Goal: Submit feedback/report problem

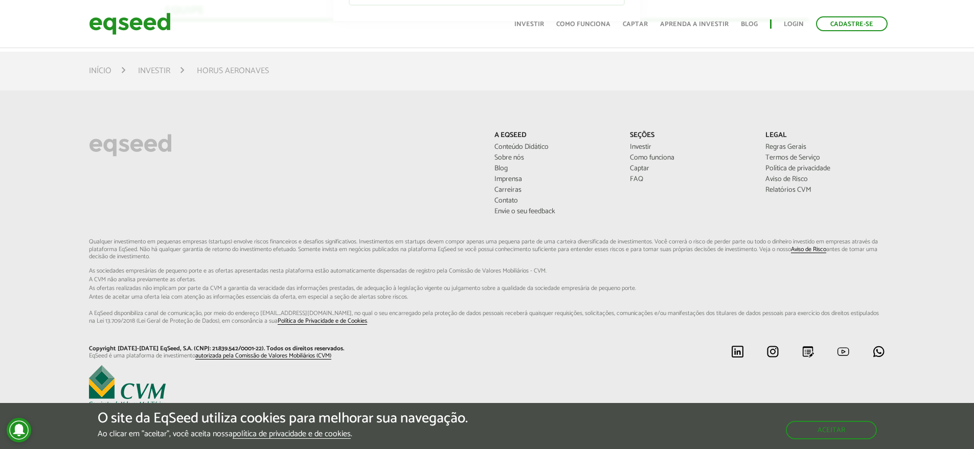
scroll to position [2019, 0]
click at [767, 349] on img at bounding box center [772, 351] width 13 height 13
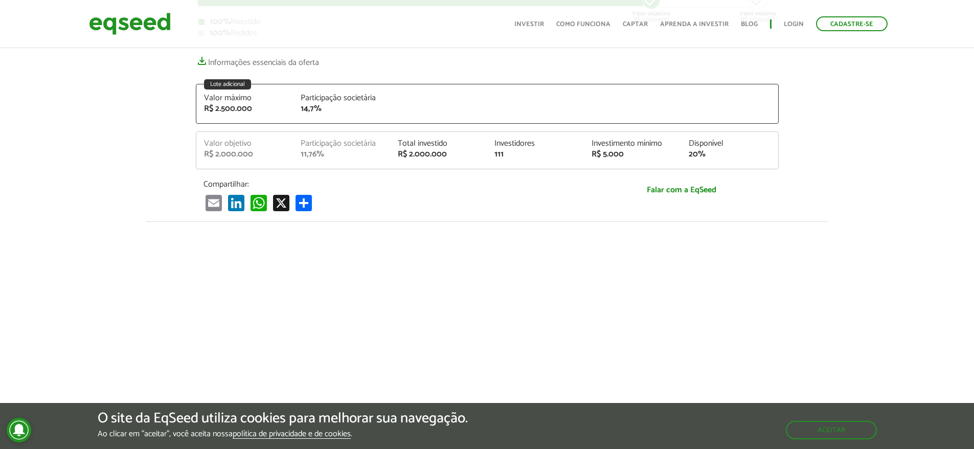
scroll to position [204, 0]
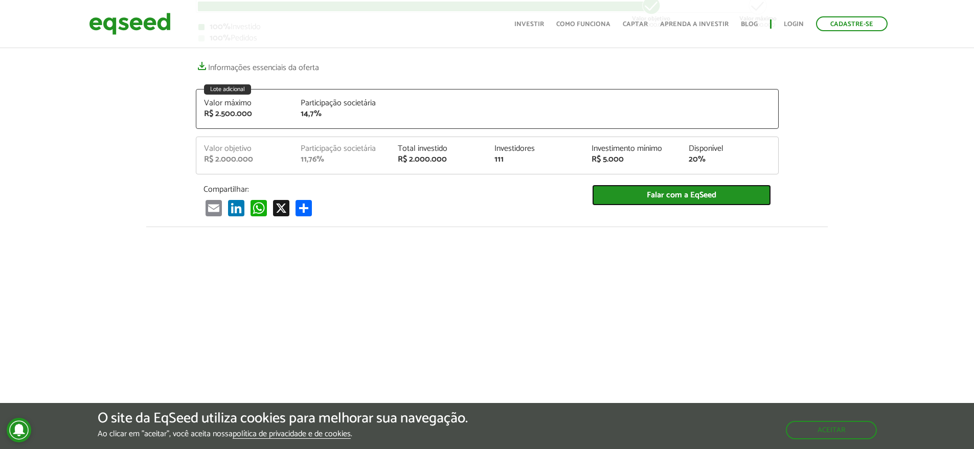
click at [698, 198] on link "Falar com a EqSeed" at bounding box center [681, 195] width 179 height 21
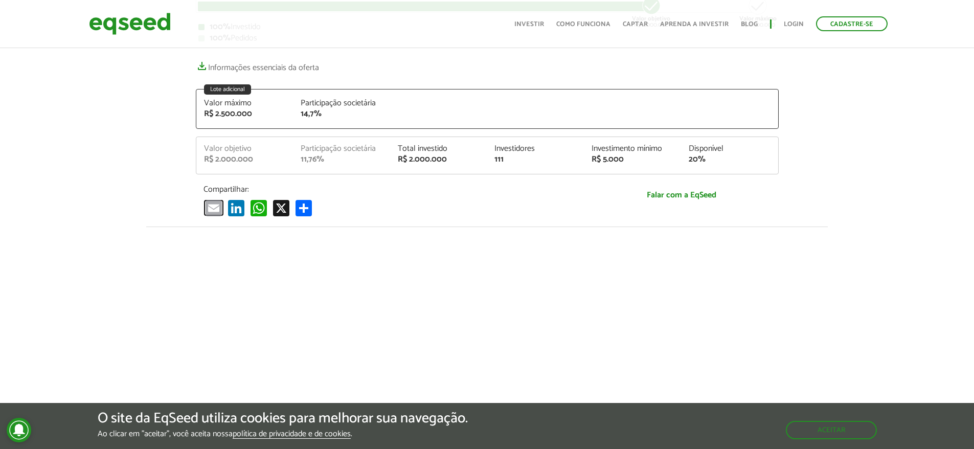
click at [218, 209] on link "Email" at bounding box center [213, 207] width 20 height 17
click at [779, 229] on div at bounding box center [487, 400] width 974 height 349
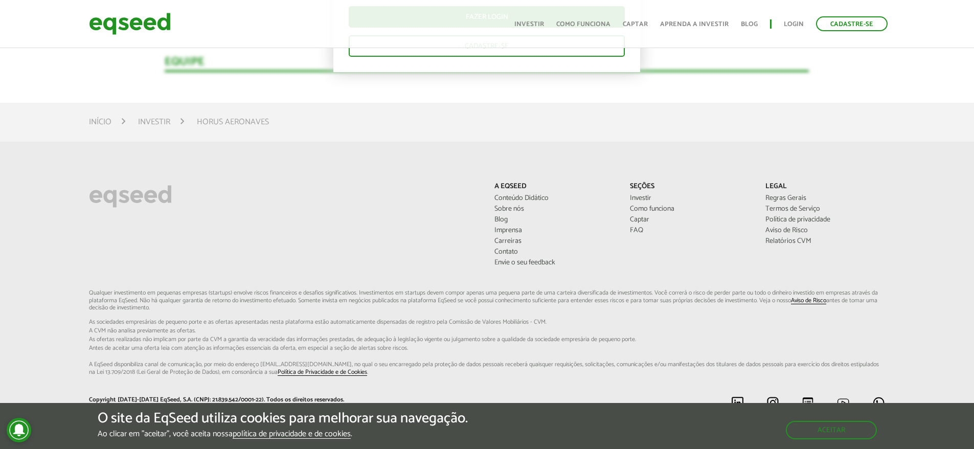
scroll to position [2019, 0]
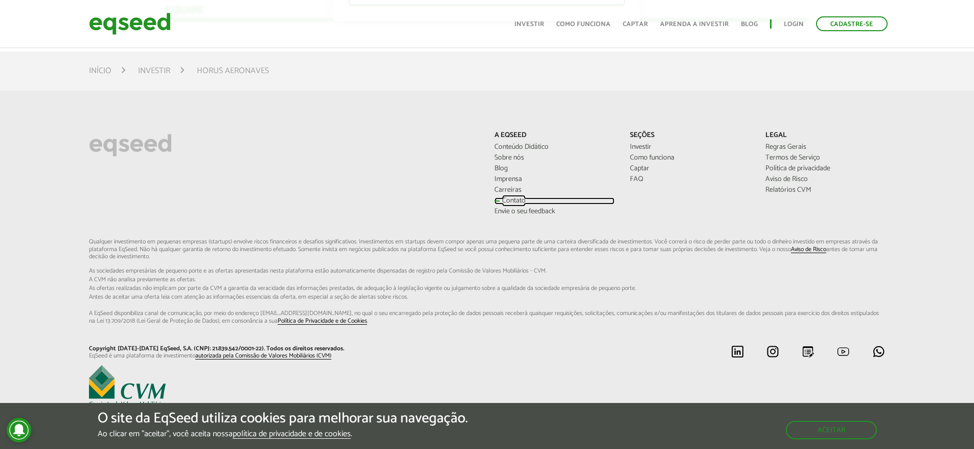
click at [513, 201] on link "Contato" at bounding box center [554, 200] width 120 height 7
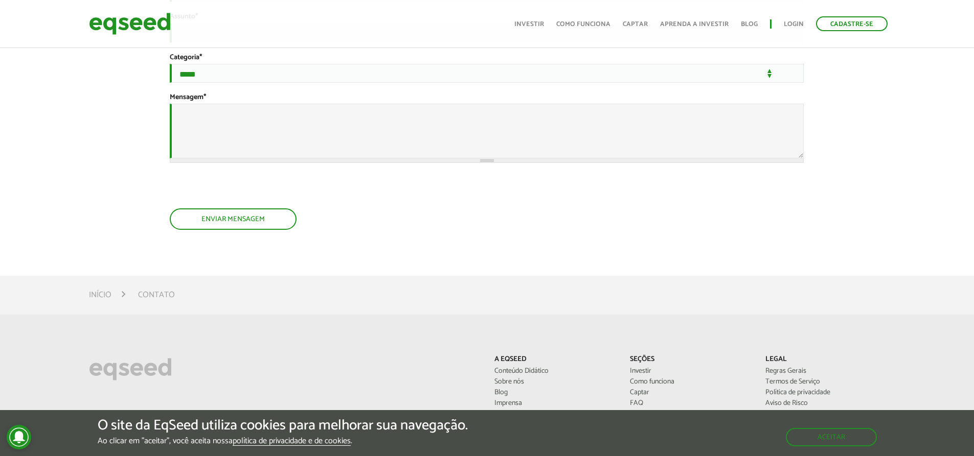
scroll to position [179, 0]
click at [206, 258] on section "**********" at bounding box center [487, 95] width 634 height 325
click at [211, 231] on button "Enviar mensagem" at bounding box center [232, 220] width 125 height 19
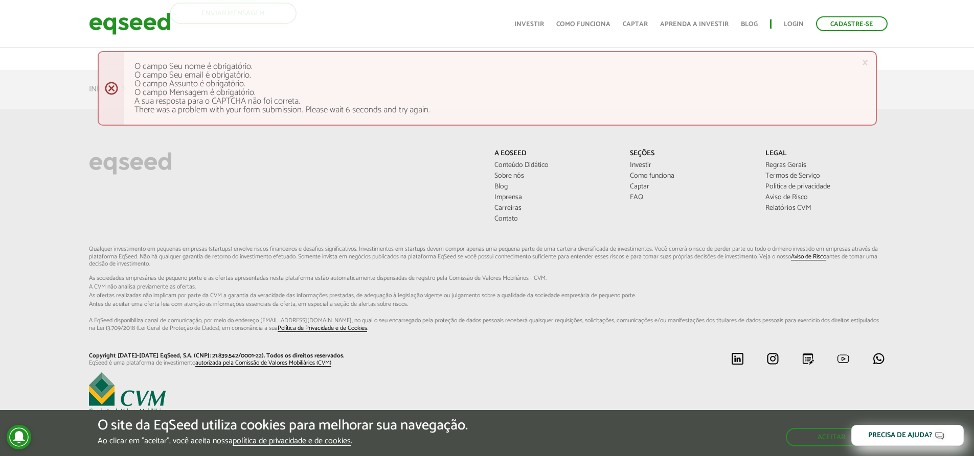
scroll to position [473, 0]
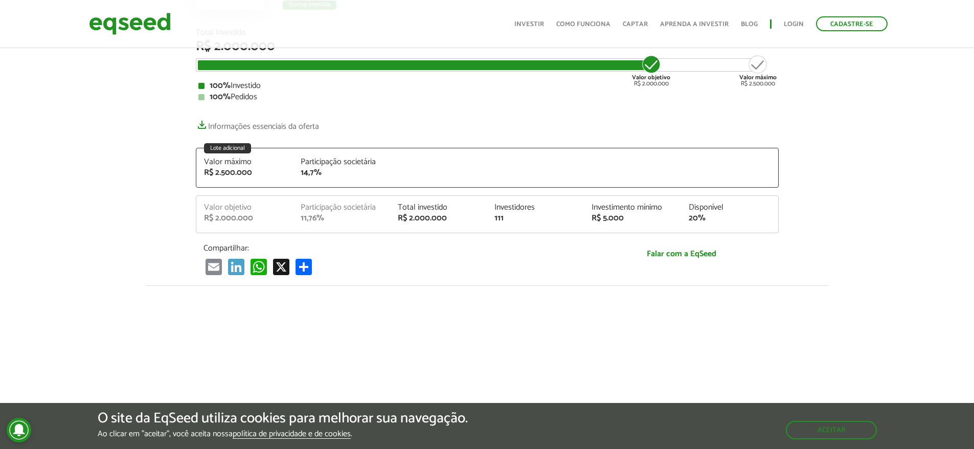
scroll to position [168, 0]
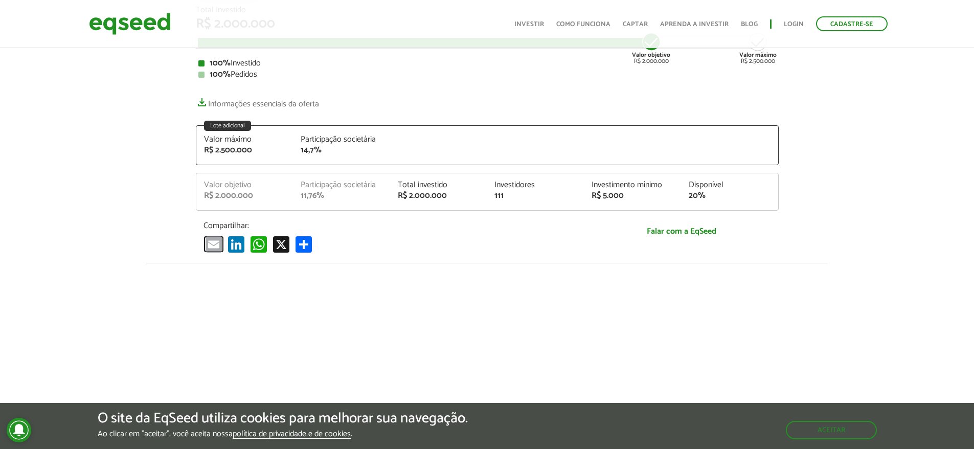
click at [213, 244] on link "Email" at bounding box center [213, 244] width 20 height 17
click at [212, 245] on link "Email" at bounding box center [213, 244] width 20 height 17
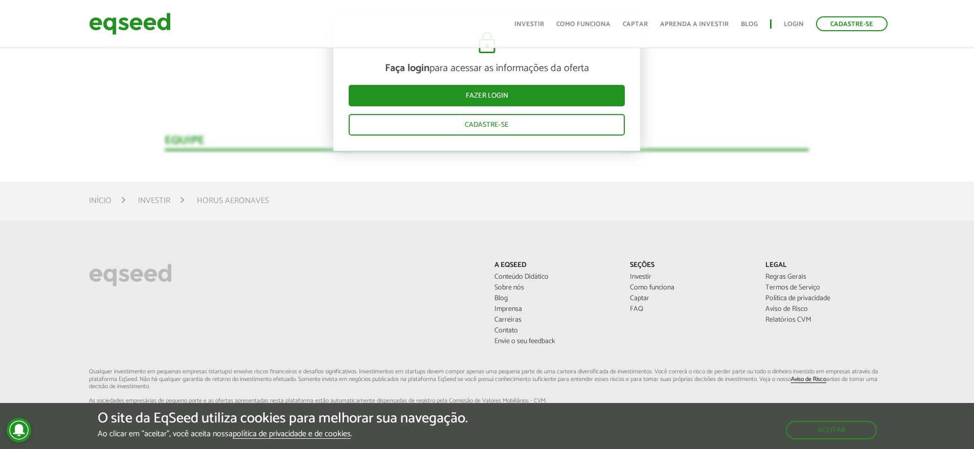
scroll to position [2019, 0]
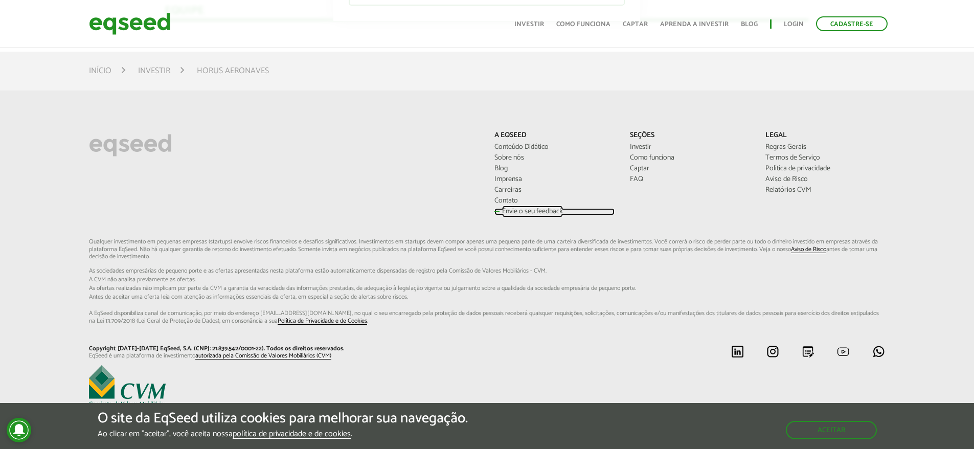
click at [513, 209] on link "Envie o seu feedback" at bounding box center [554, 211] width 120 height 7
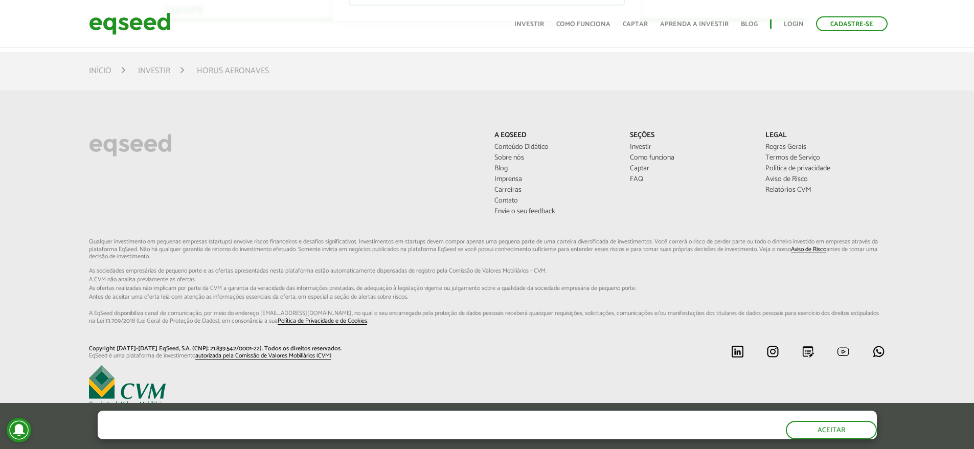
scroll to position [2019, 0]
click at [504, 203] on link "Contato" at bounding box center [554, 200] width 120 height 7
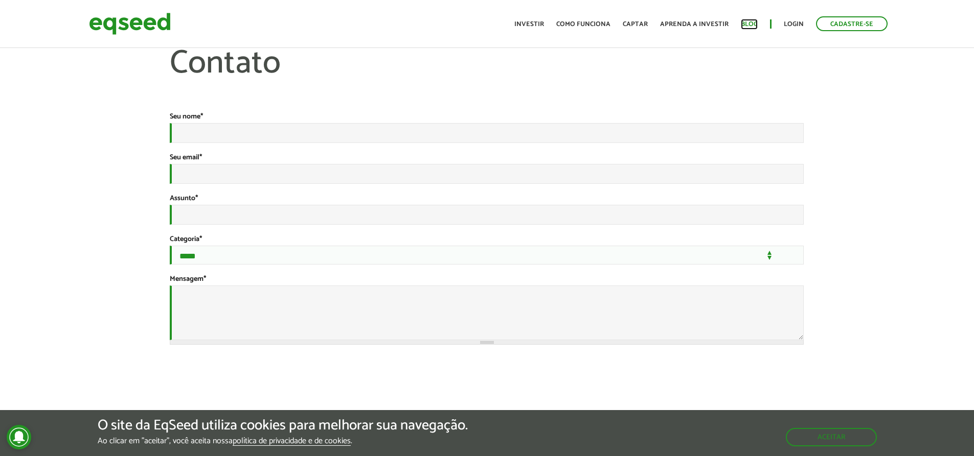
click at [747, 27] on link "Blog" at bounding box center [749, 24] width 17 height 7
